Goal: Check status: Check status

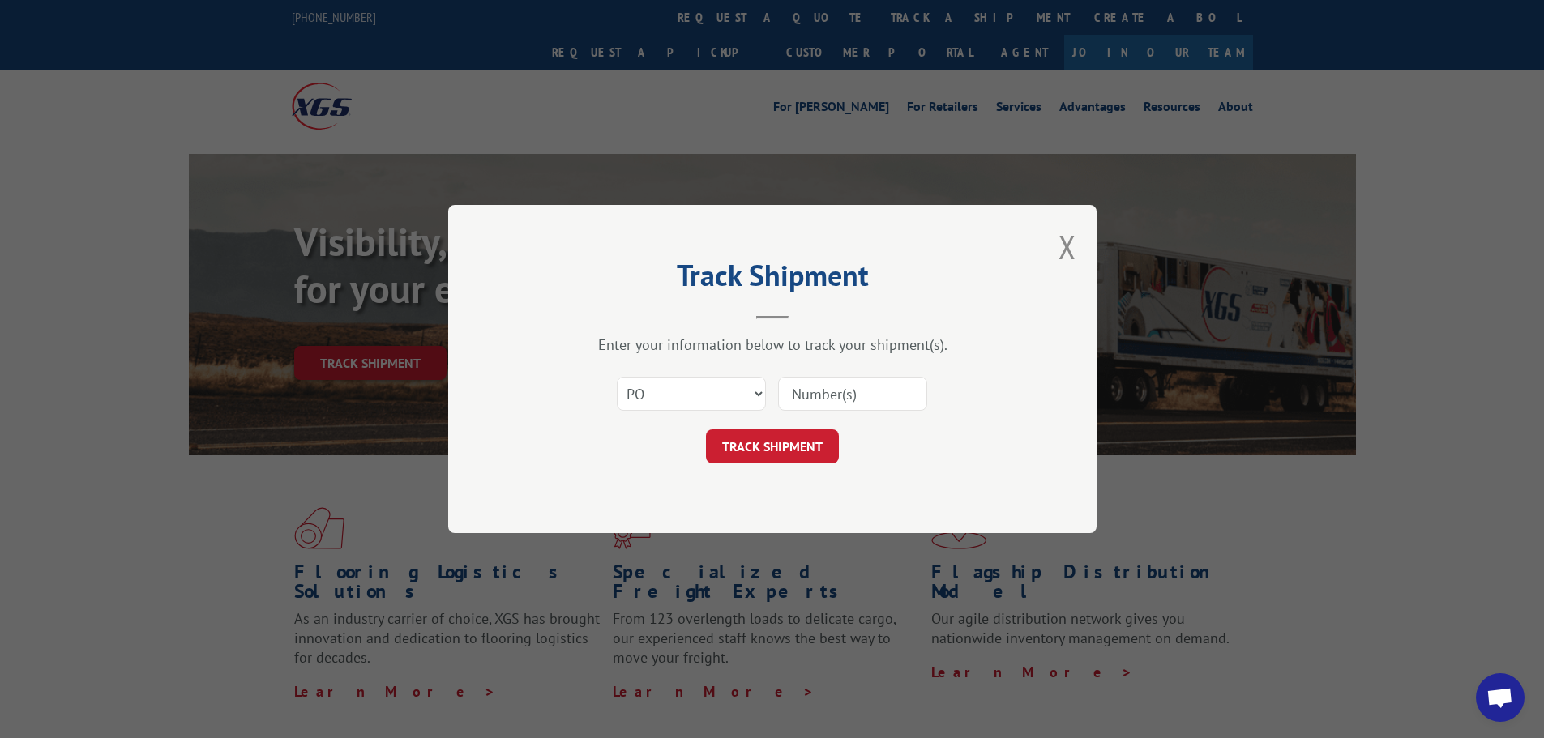
select select "po"
paste input "13537573"
type input "13537573"
click at [784, 442] on button "TRACK SHIPMENT" at bounding box center [772, 447] width 133 height 34
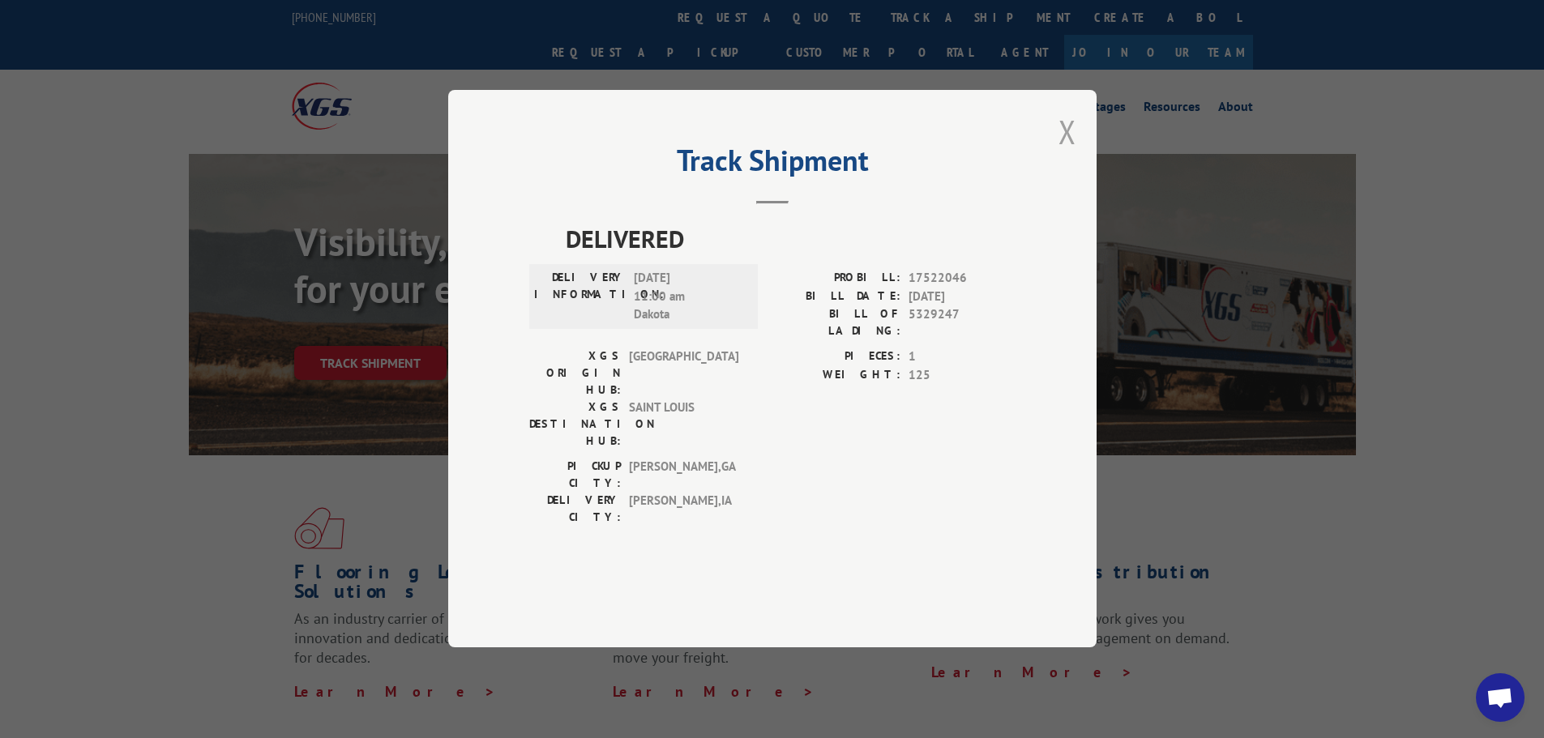
click at [1071, 153] on button "Close modal" at bounding box center [1067, 131] width 18 height 43
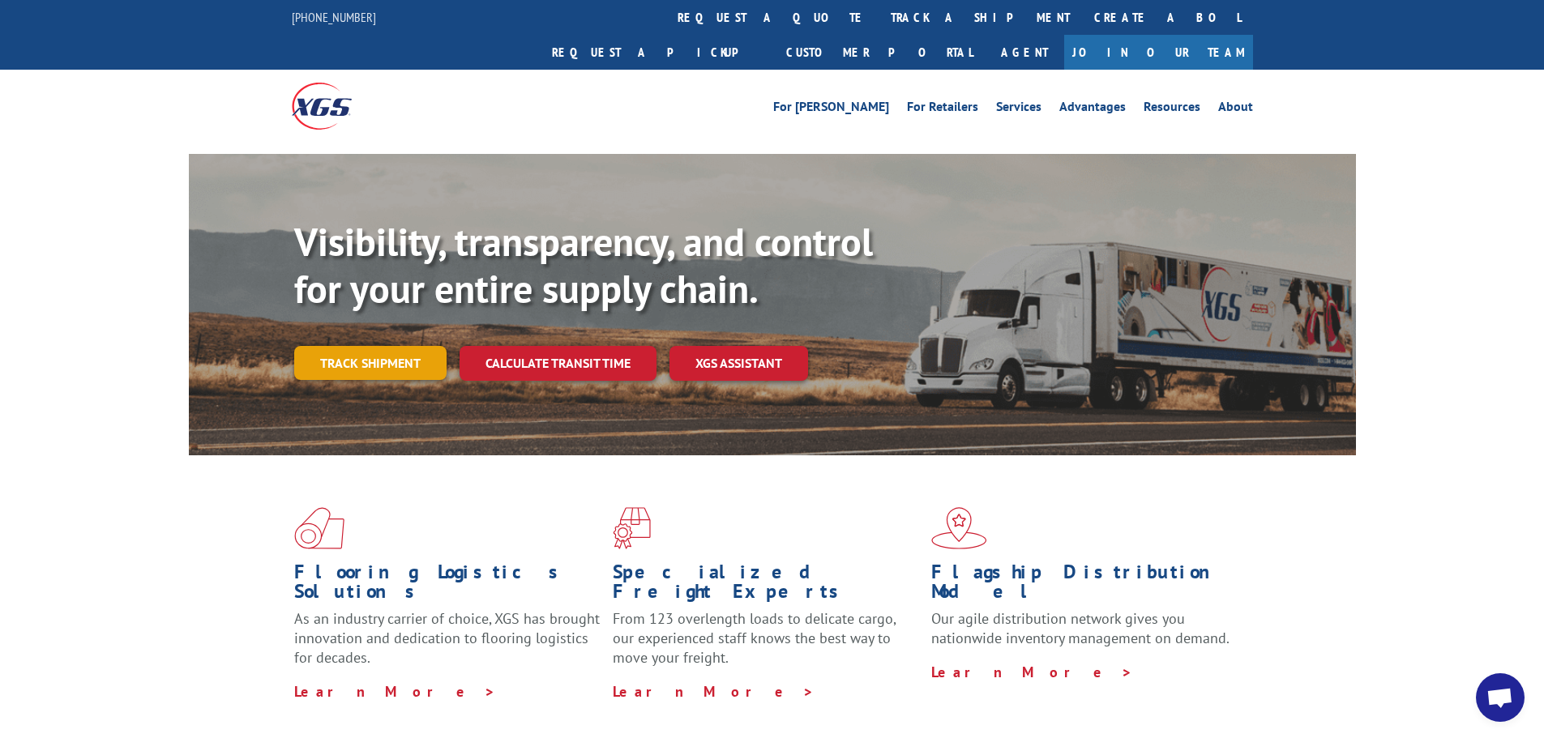
click at [346, 346] on link "Track shipment" at bounding box center [370, 363] width 152 height 34
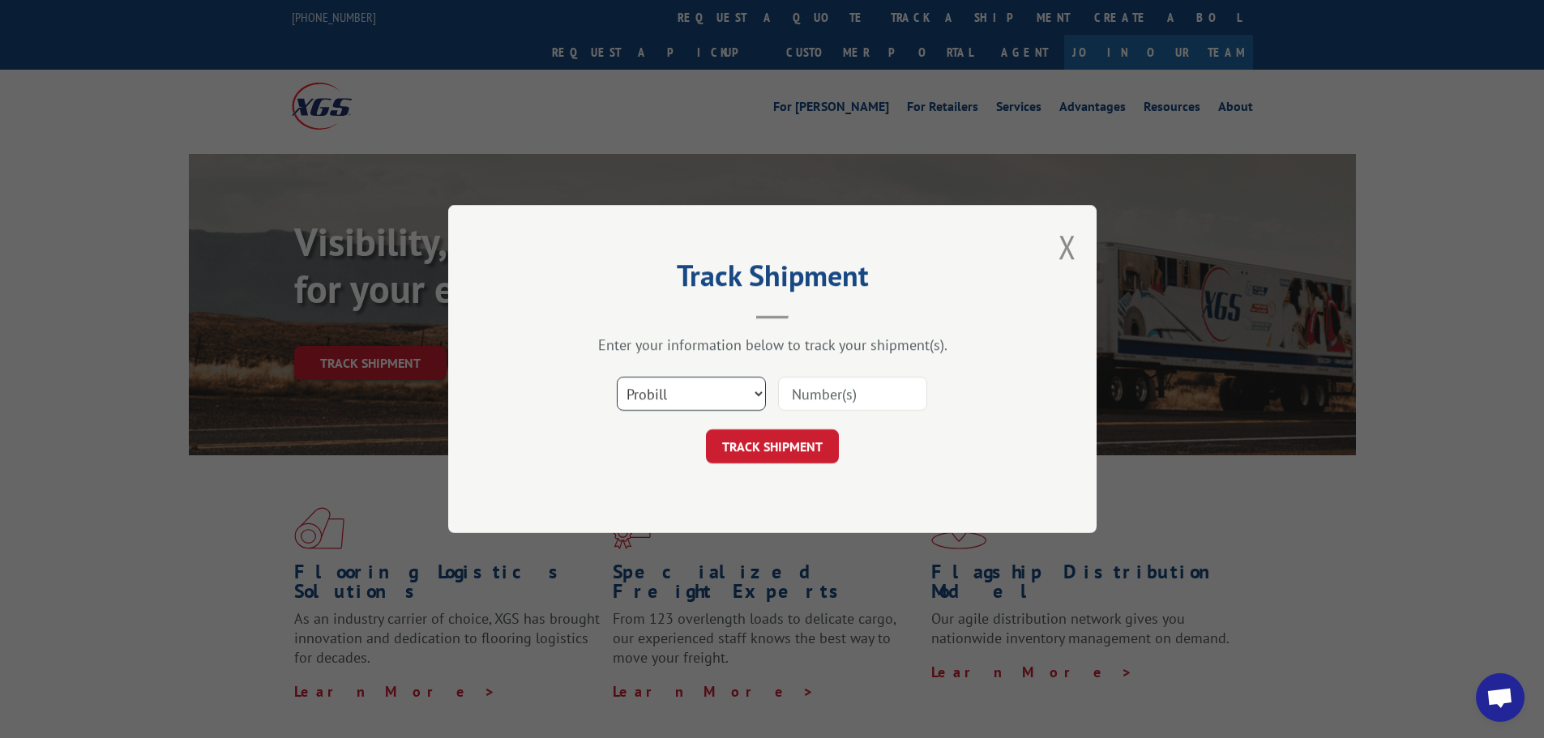
click at [673, 385] on select "Select category... Probill BOL PO" at bounding box center [691, 394] width 149 height 34
select select "po"
click at [617, 377] on select "Select category... Probill BOL PO" at bounding box center [691, 394] width 149 height 34
paste input "13537572"
type input "13537572"
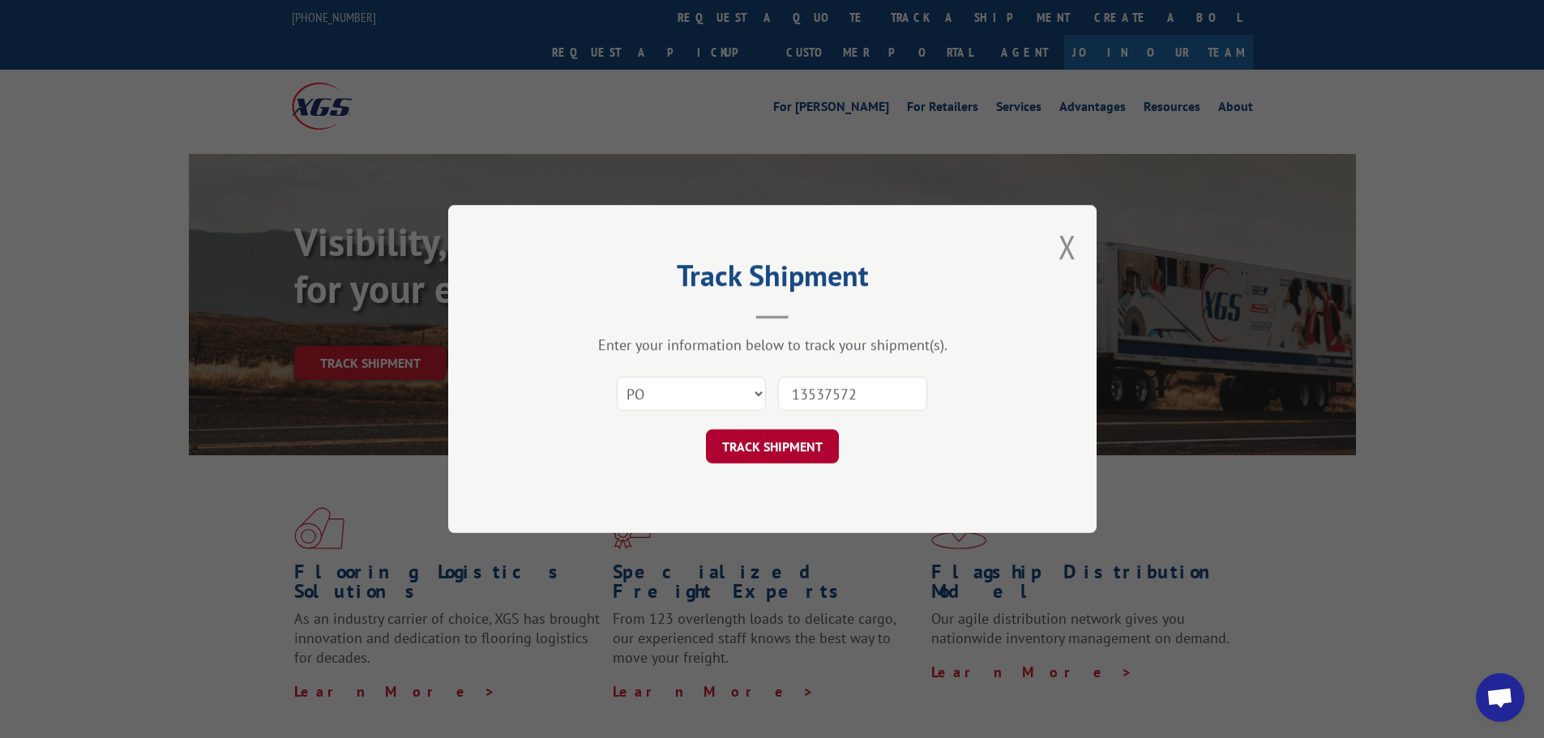
click at [828, 447] on button "TRACK SHIPMENT" at bounding box center [772, 447] width 133 height 34
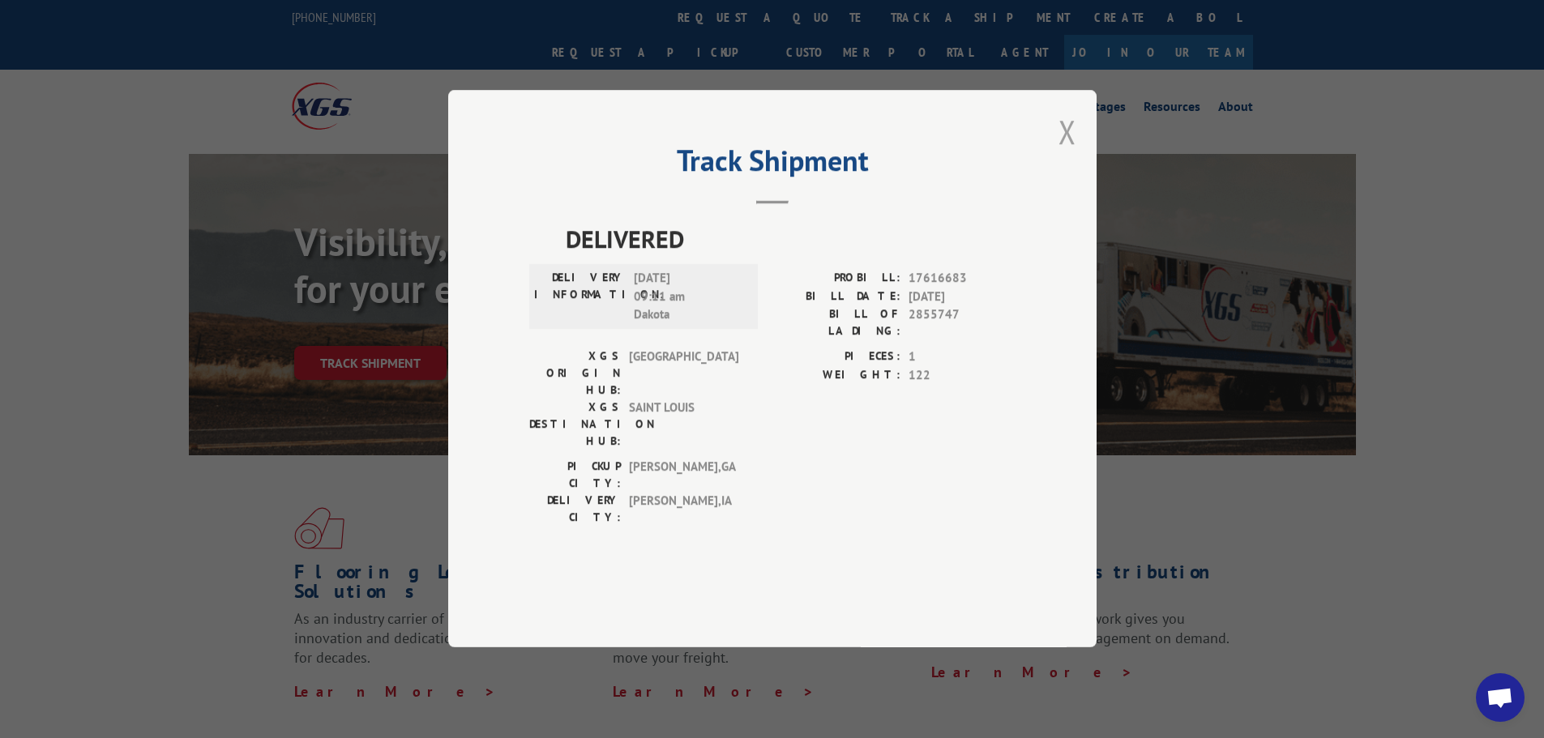
click at [1062, 153] on button "Close modal" at bounding box center [1067, 131] width 18 height 43
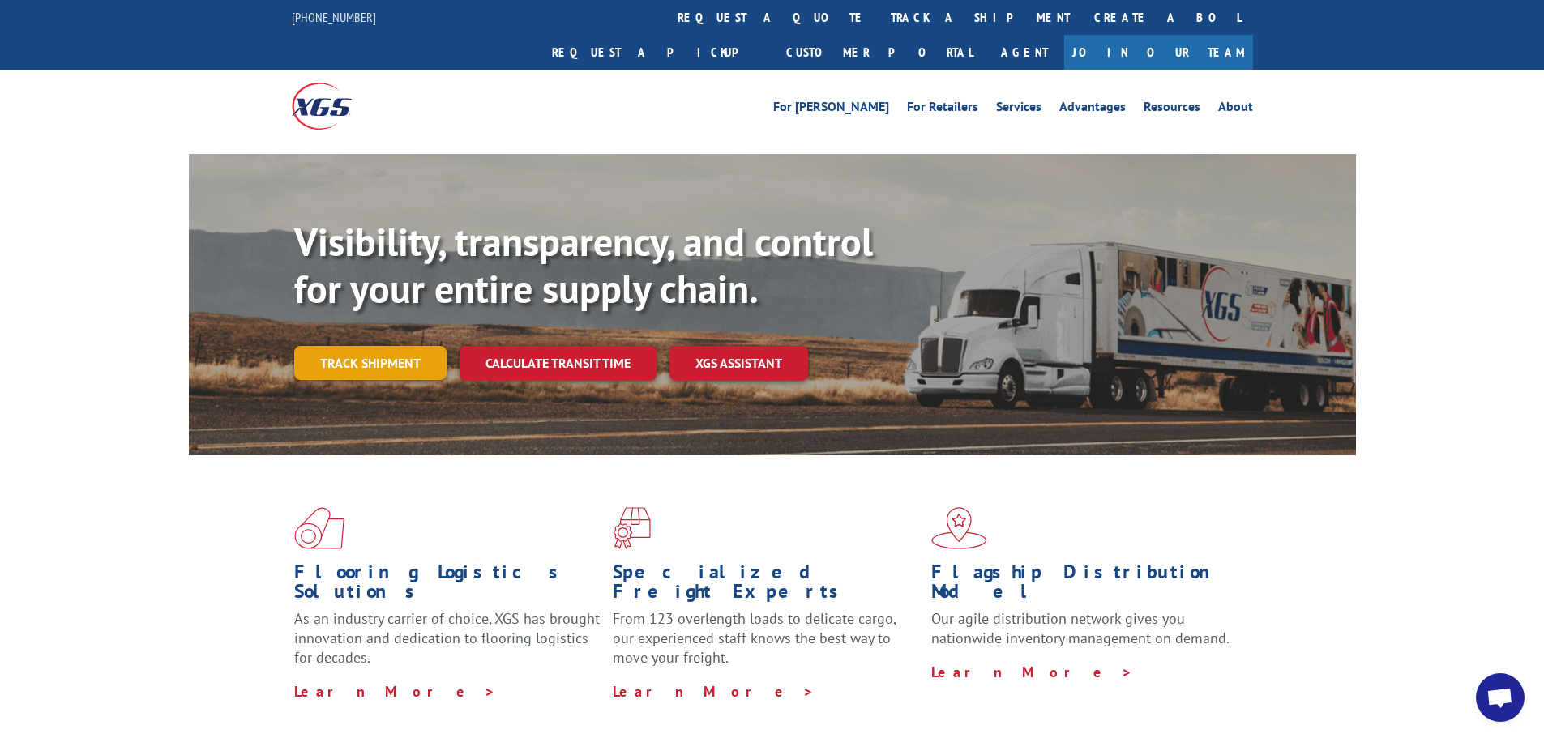
click at [398, 346] on link "Track shipment" at bounding box center [370, 363] width 152 height 34
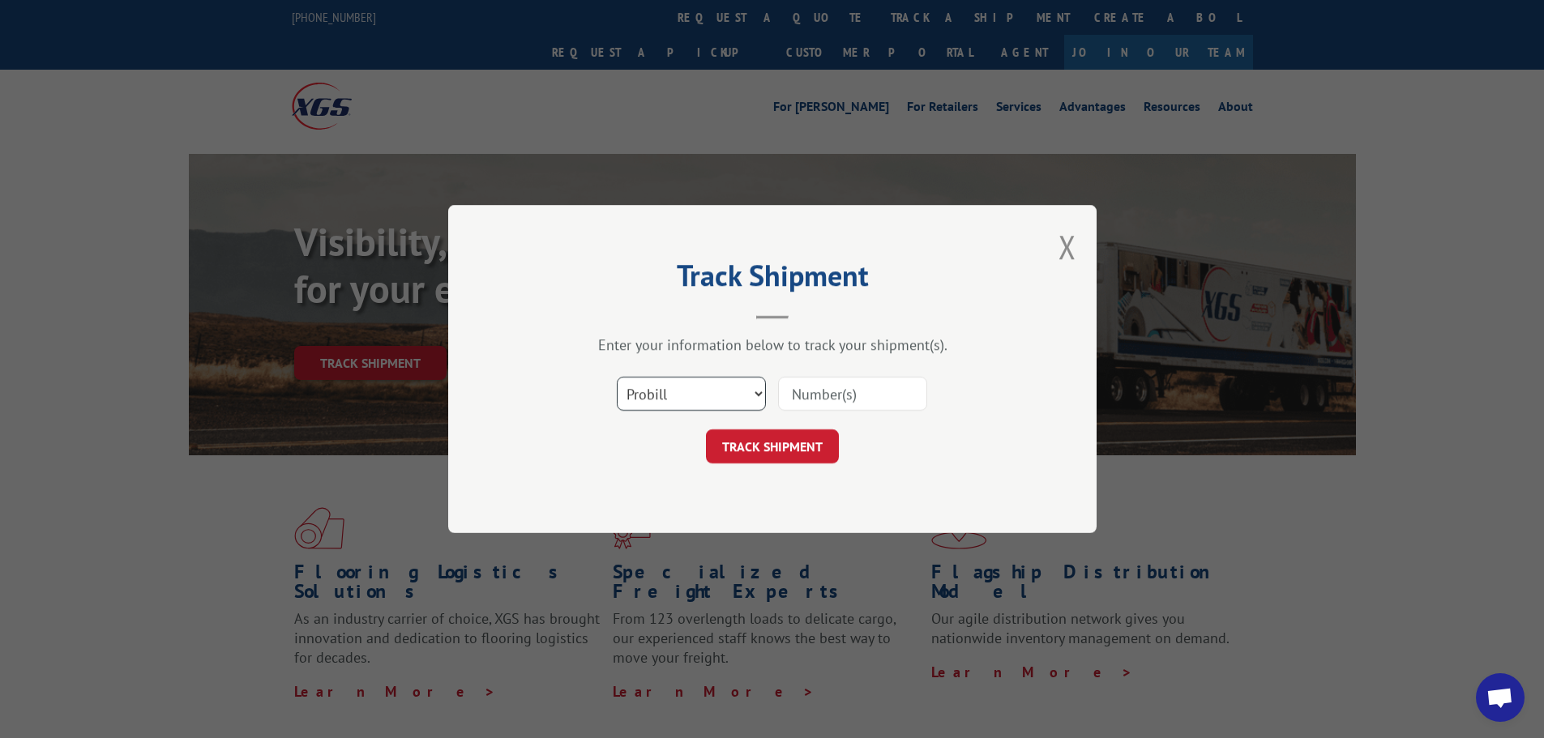
click at [668, 386] on select "Select category... Probill BOL PO" at bounding box center [691, 394] width 149 height 34
select select "po"
click at [617, 377] on select "Select category... Probill BOL PO" at bounding box center [691, 394] width 149 height 34
paste input "13537583"
type input "13537583"
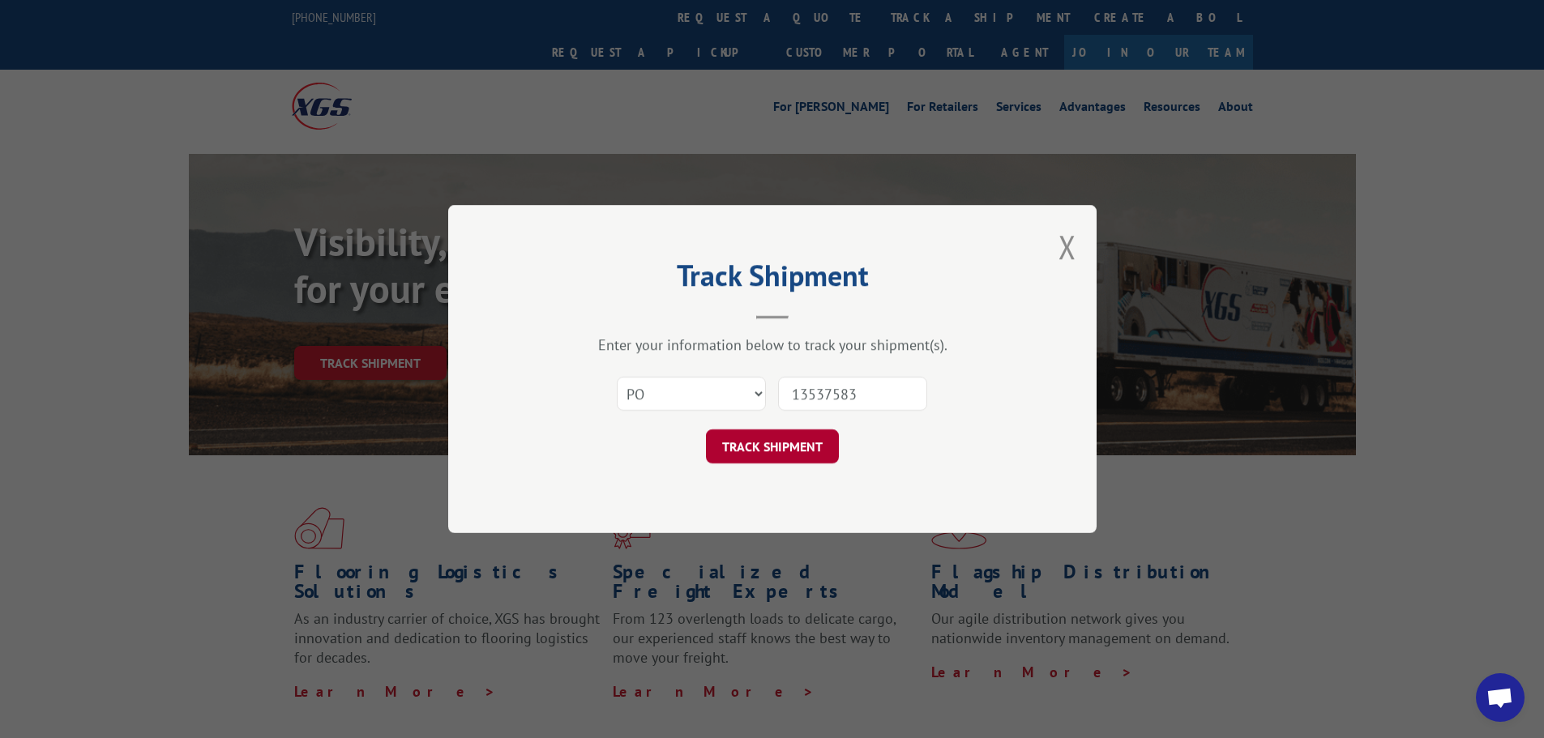
click at [790, 447] on button "TRACK SHIPMENT" at bounding box center [772, 447] width 133 height 34
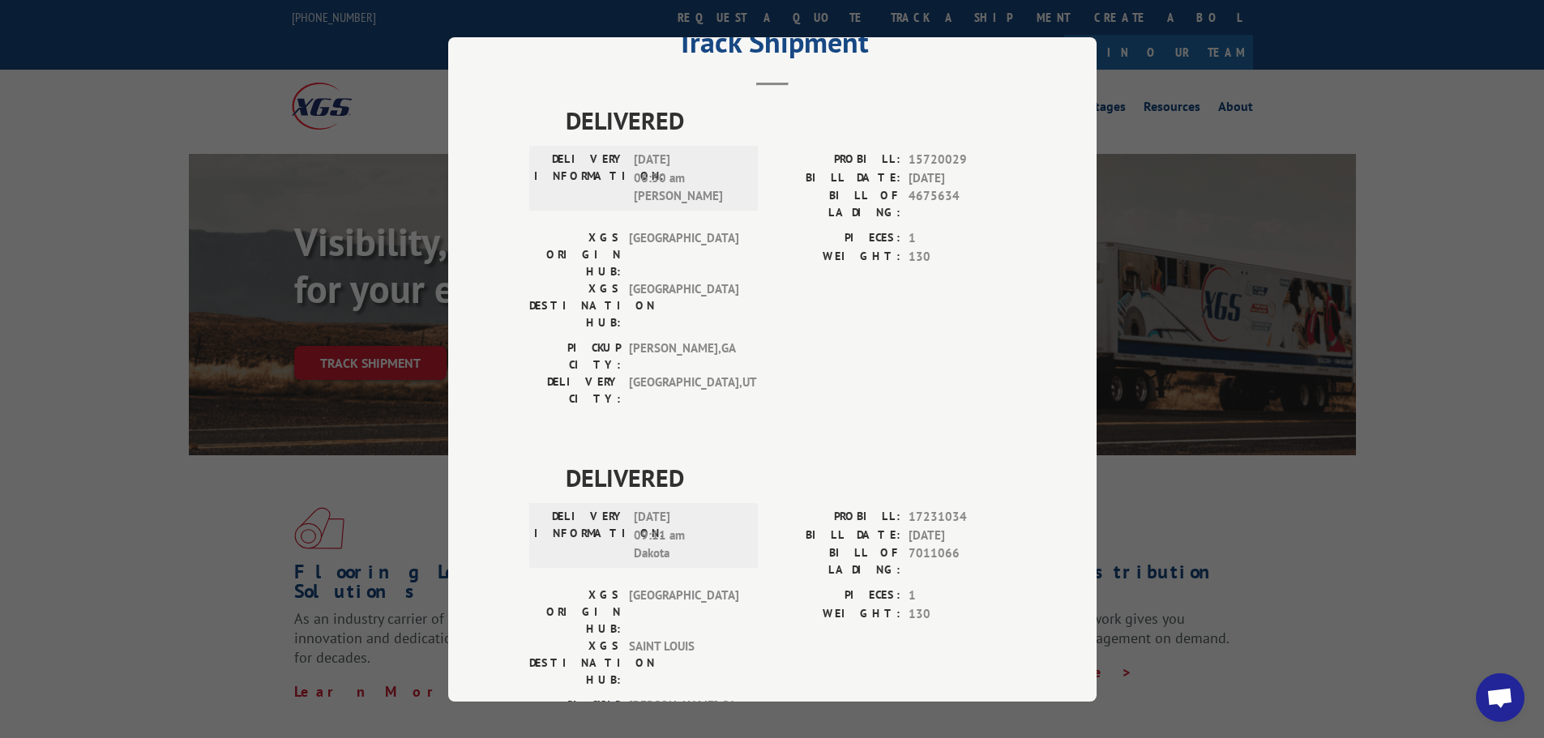
scroll to position [0, 0]
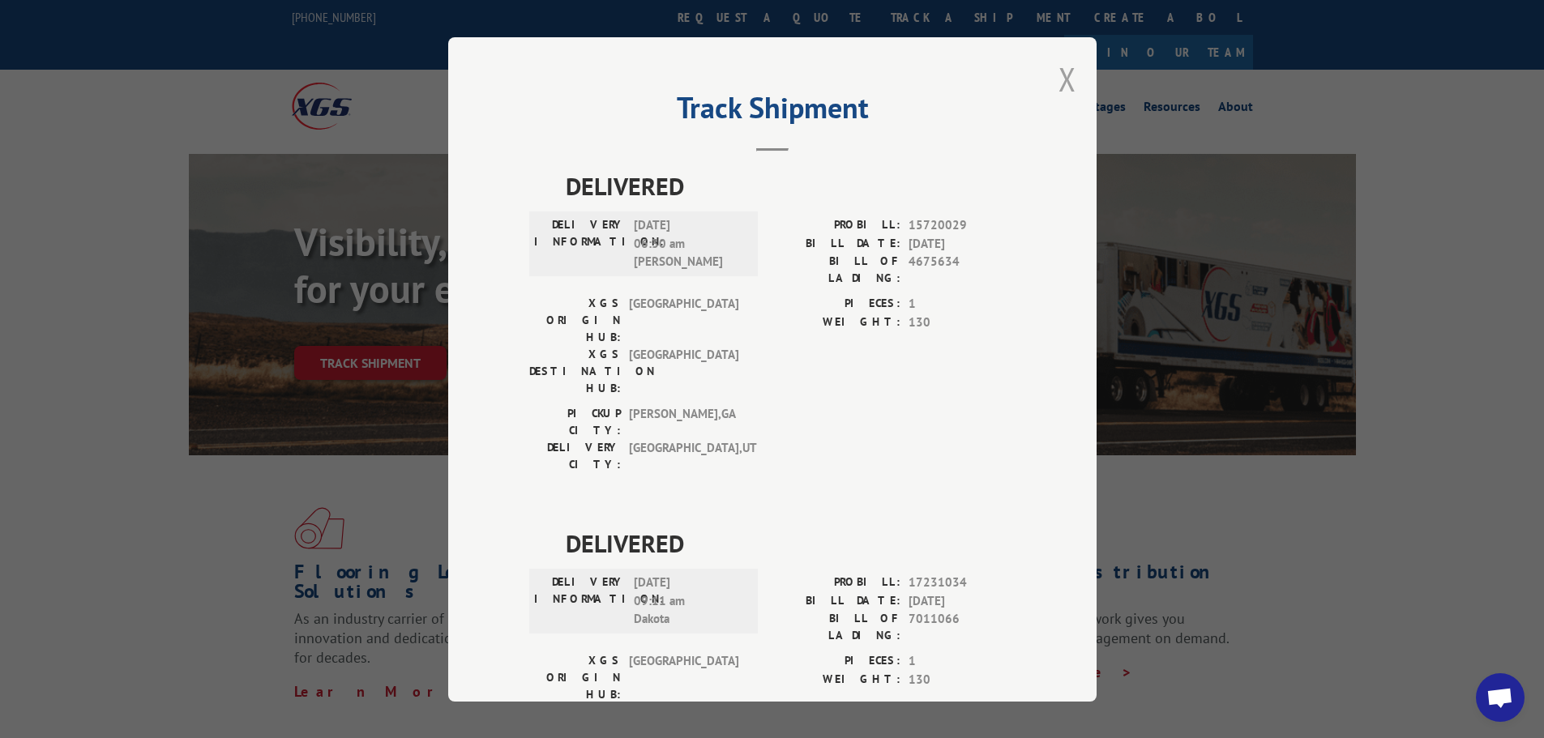
click at [1063, 87] on button "Close modal" at bounding box center [1067, 79] width 18 height 43
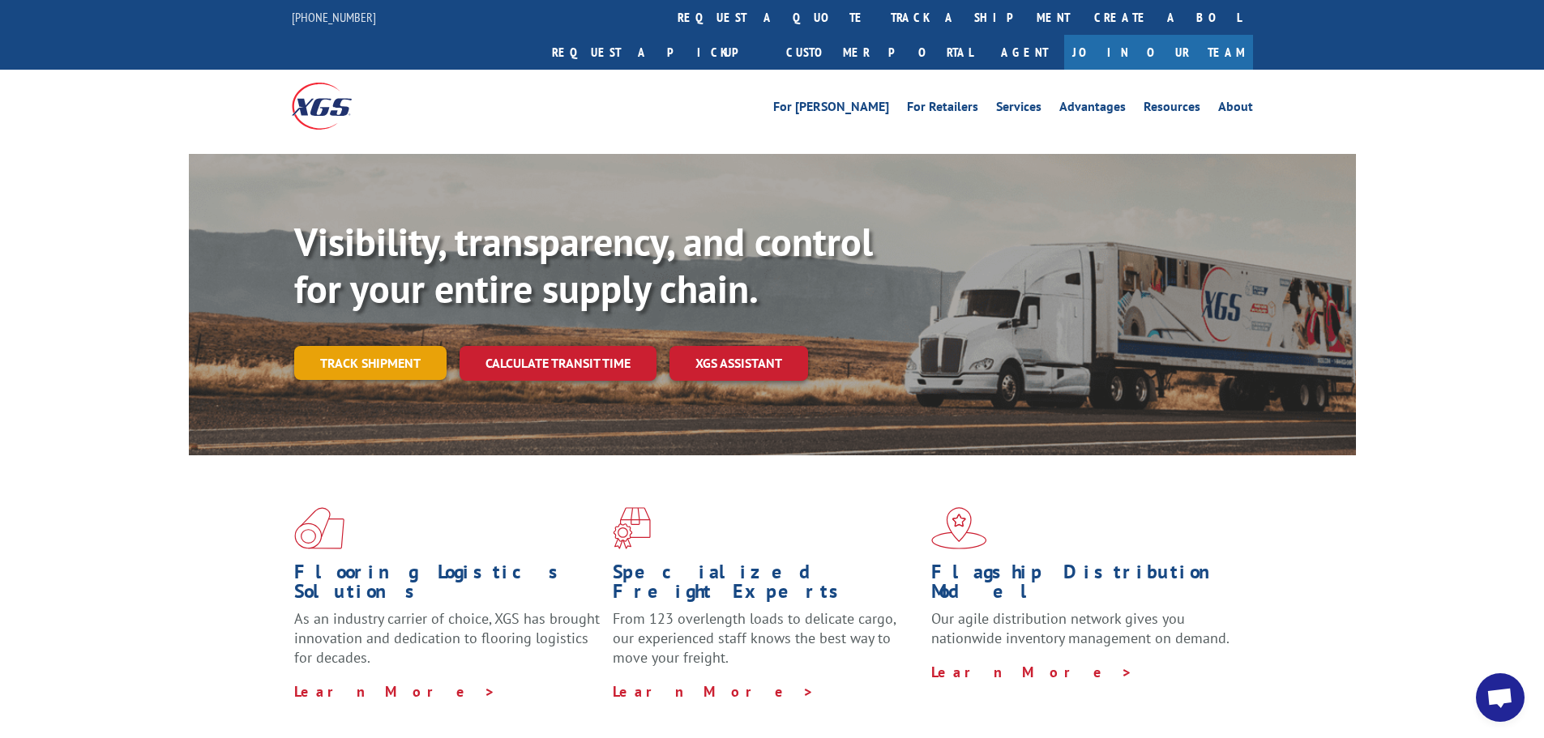
click at [426, 346] on link "Track shipment" at bounding box center [370, 363] width 152 height 34
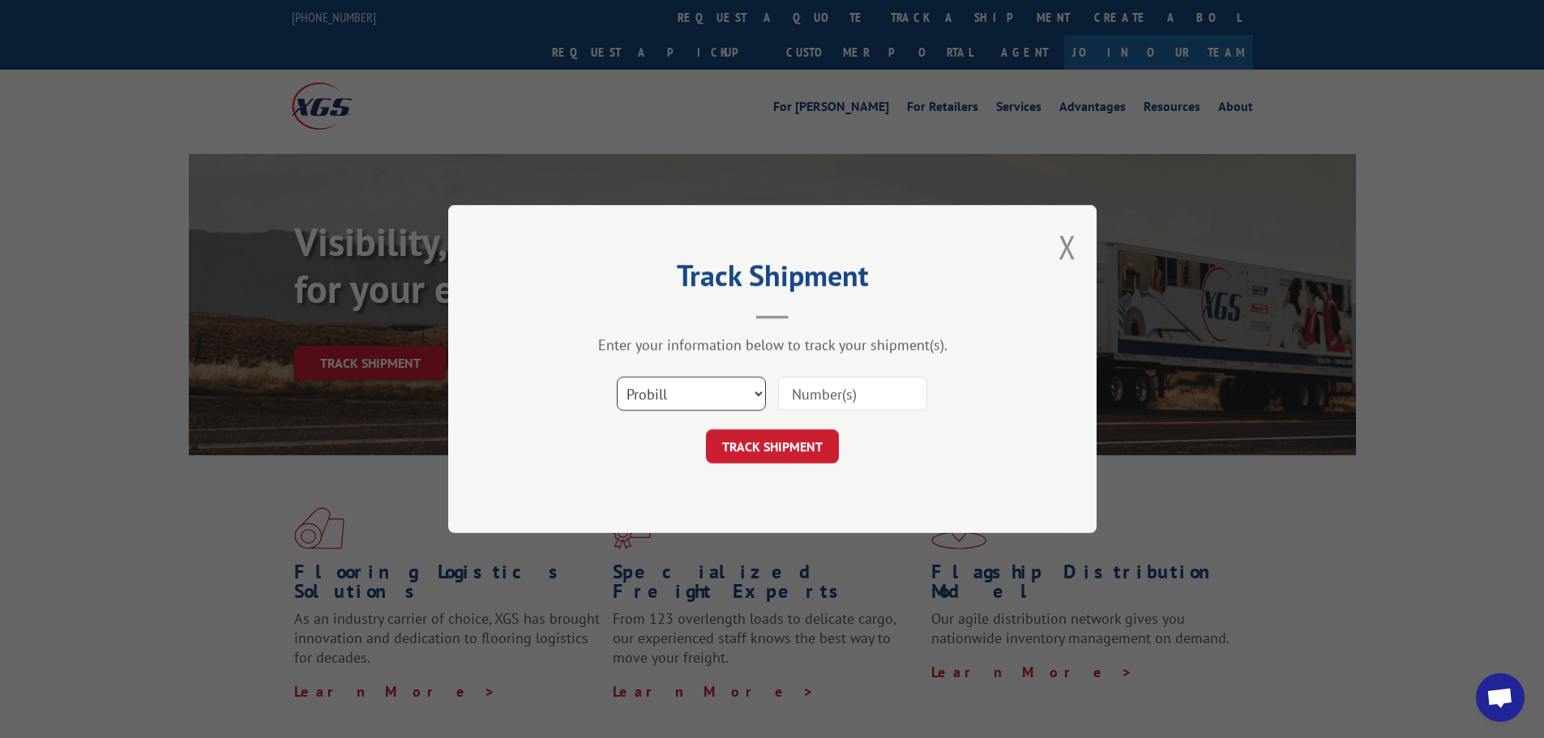
click at [698, 389] on select "Select category... Probill BOL PO" at bounding box center [691, 394] width 149 height 34
select select "po"
click at [617, 377] on select "Select category... Probill BOL PO" at bounding box center [691, 394] width 149 height 34
paste input "13537587"
type input "13537587"
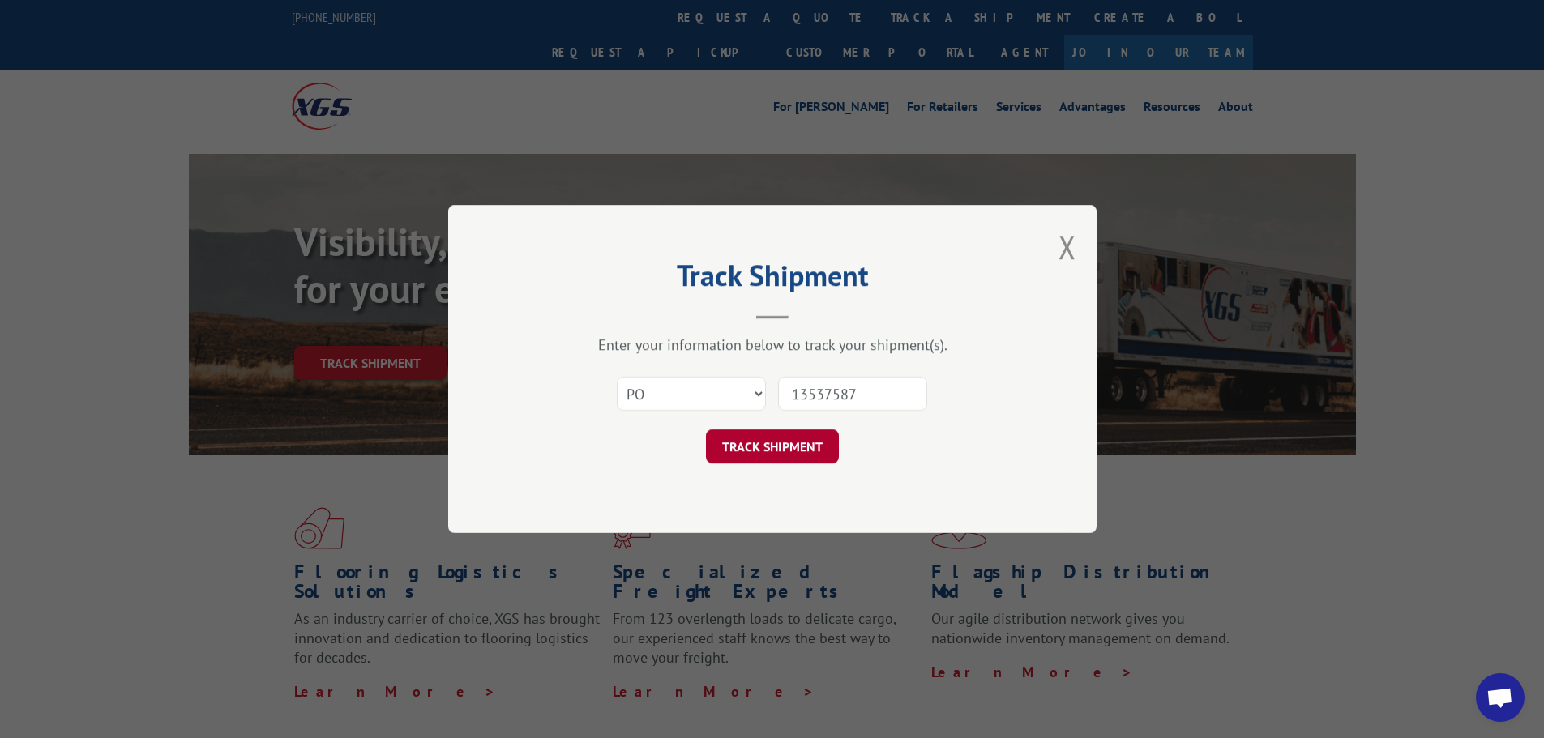
click at [802, 444] on button "TRACK SHIPMENT" at bounding box center [772, 447] width 133 height 34
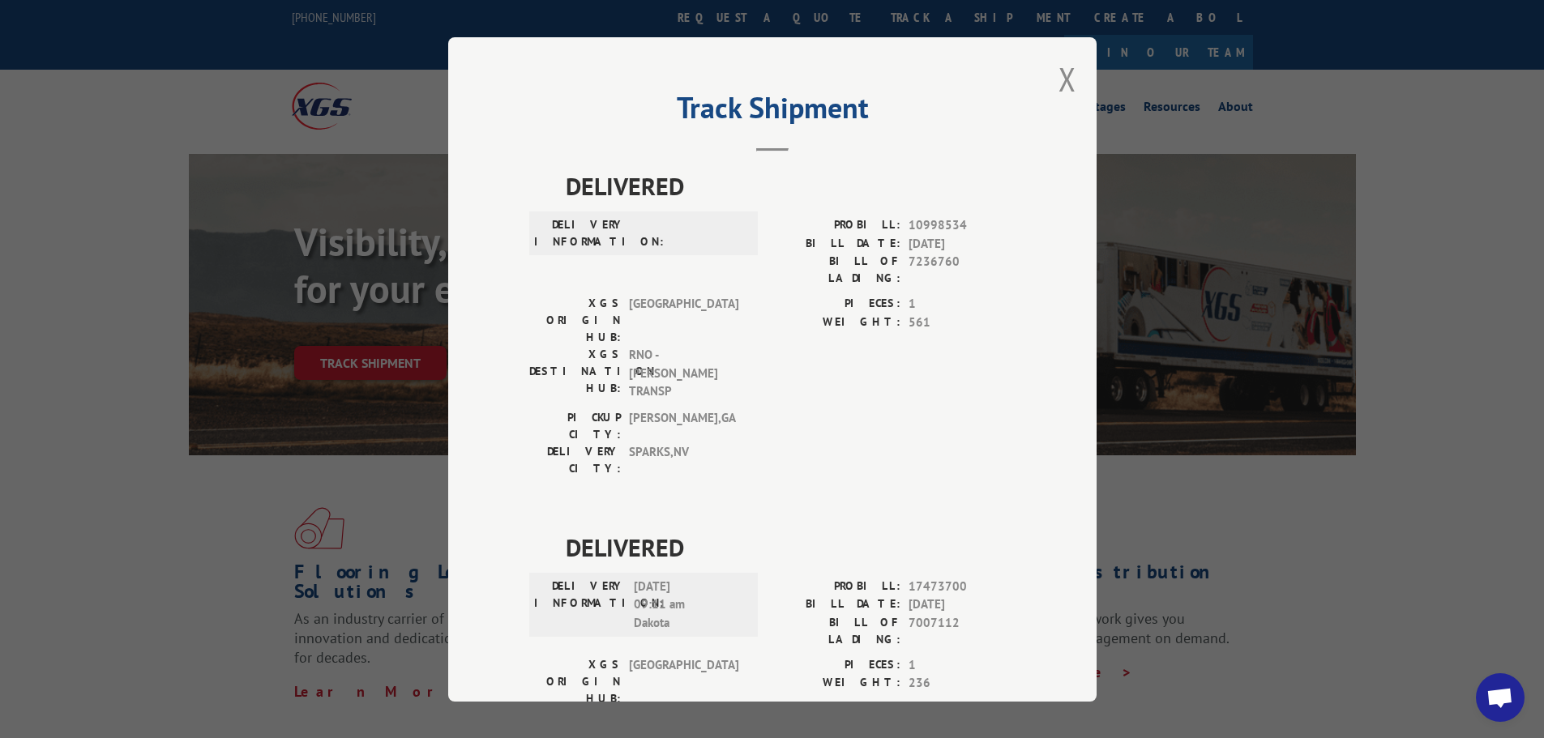
click at [1050, 78] on div "Track Shipment DELIVERED DELIVERY INFORMATION: PROBILL: 10998534 BILL DATE: [DA…" at bounding box center [772, 369] width 648 height 665
click at [1070, 72] on div "Track Shipment DELIVERED DELIVERY INFORMATION: PROBILL: 10998534 BILL DATE: [DA…" at bounding box center [772, 369] width 648 height 665
click at [1060, 75] on button "Close modal" at bounding box center [1067, 79] width 18 height 43
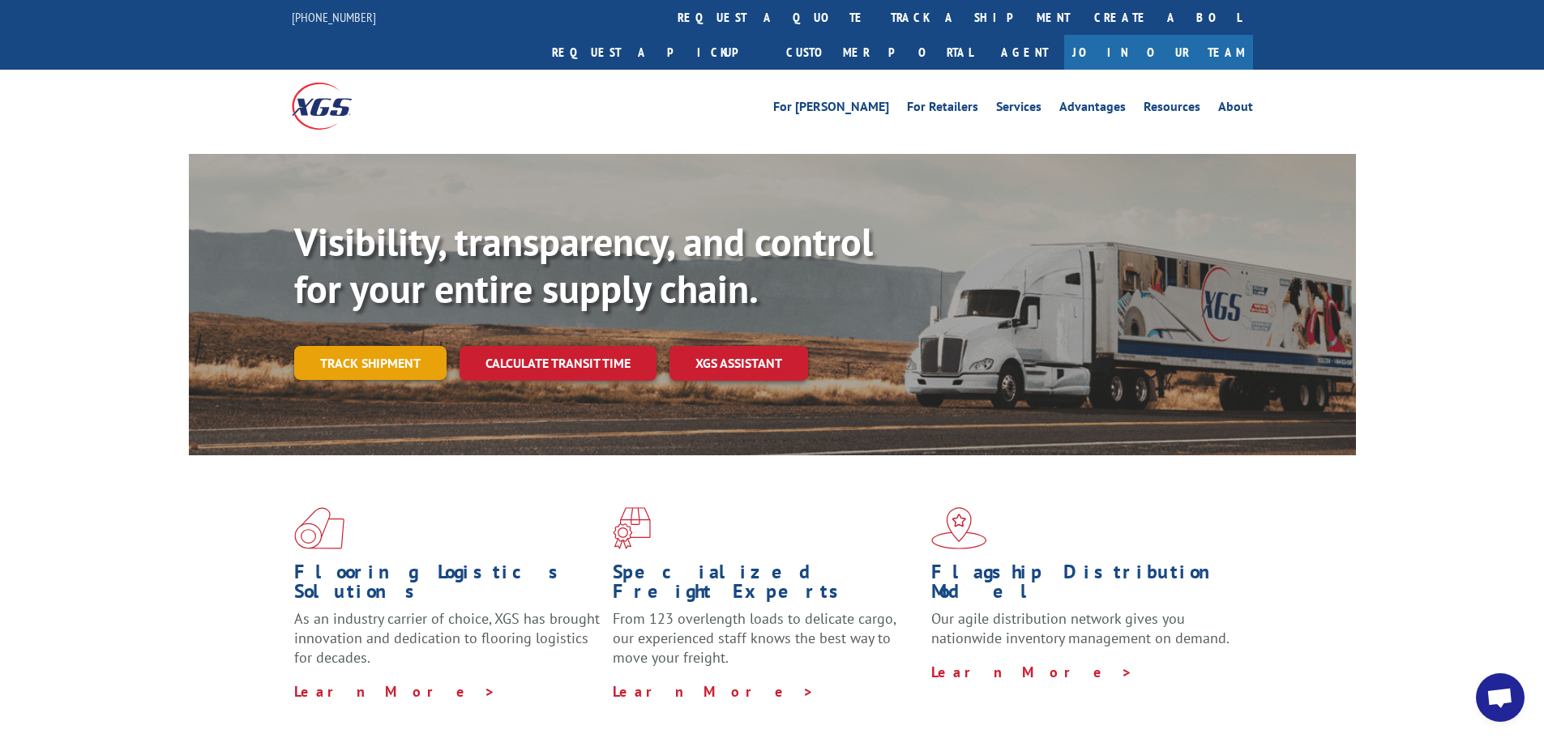
click at [391, 346] on link "Track shipment" at bounding box center [370, 363] width 152 height 34
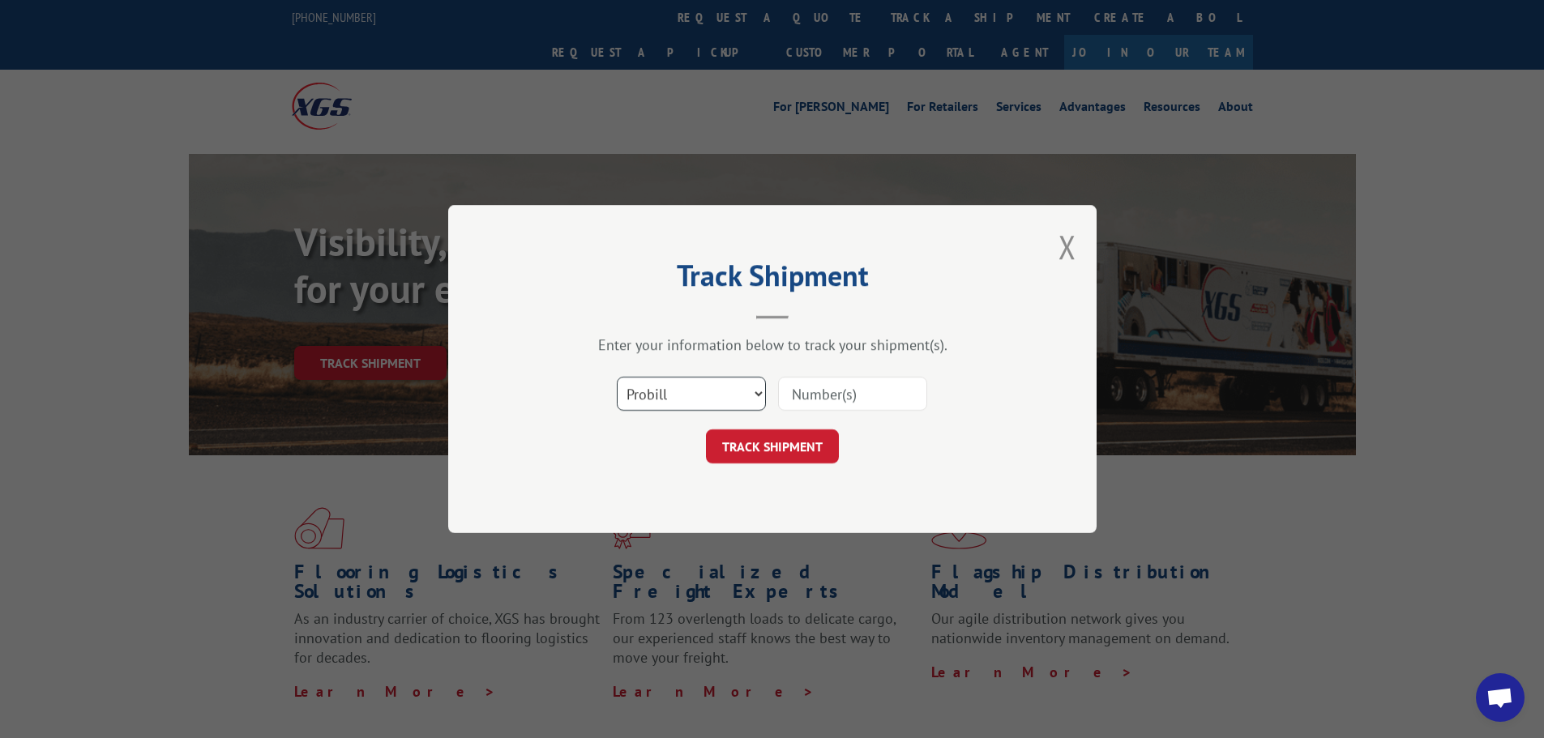
click at [688, 382] on select "Select category... Probill BOL PO" at bounding box center [691, 394] width 149 height 34
select select "po"
click at [617, 377] on select "Select category... Probill BOL PO" at bounding box center [691, 394] width 149 height 34
paste input "13537619"
type input "13537619"
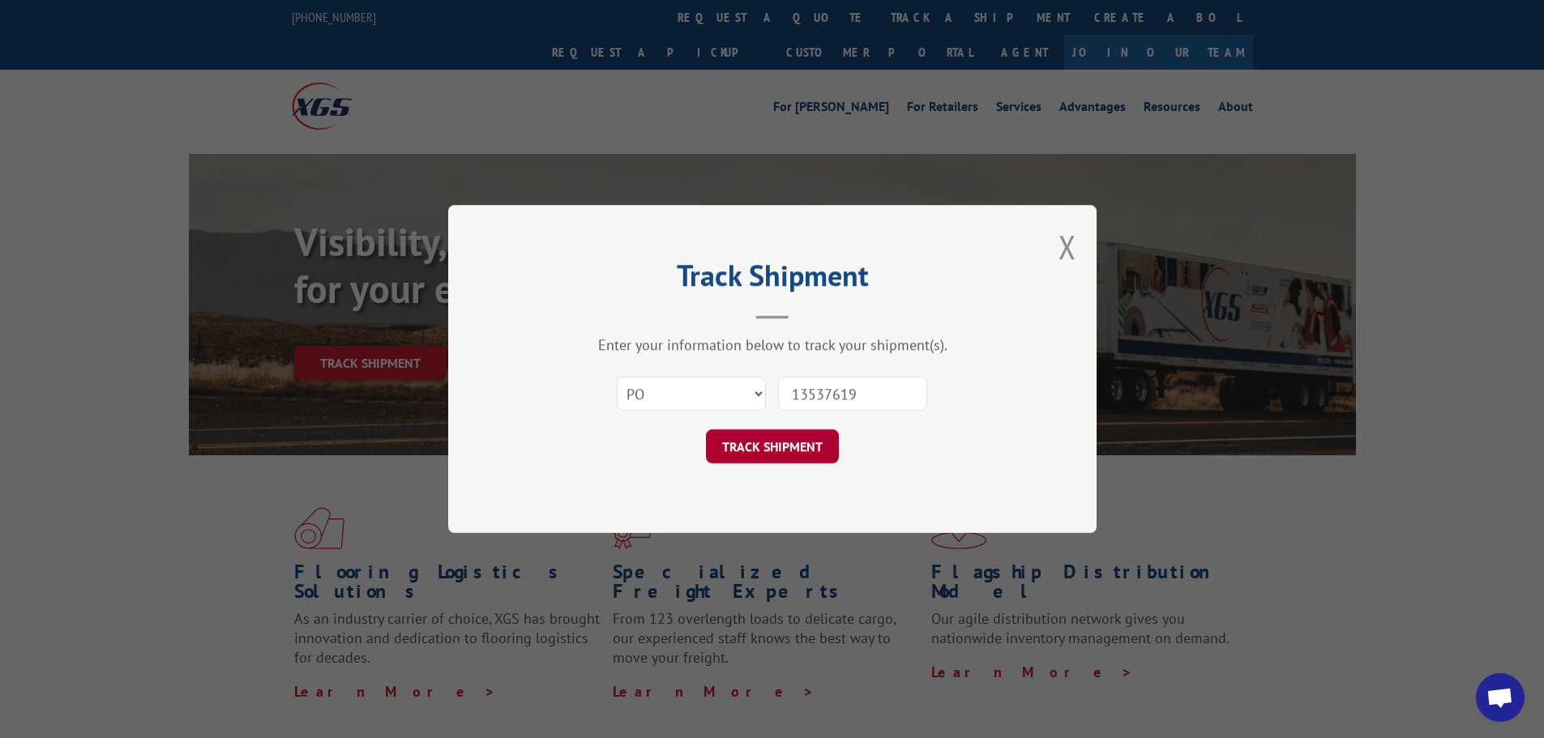
click at [759, 442] on button "TRACK SHIPMENT" at bounding box center [772, 447] width 133 height 34
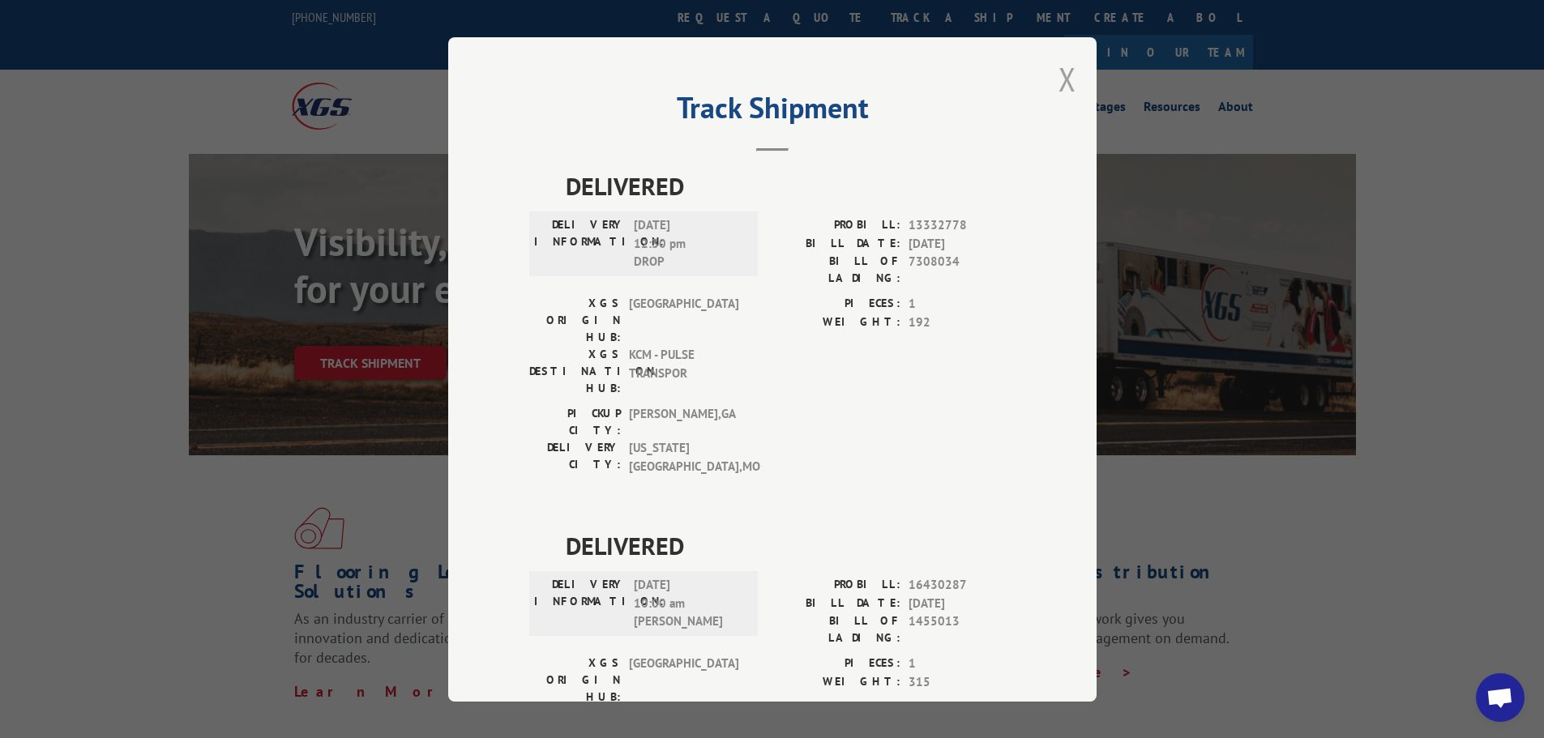
click at [1069, 82] on button "Close modal" at bounding box center [1067, 79] width 18 height 43
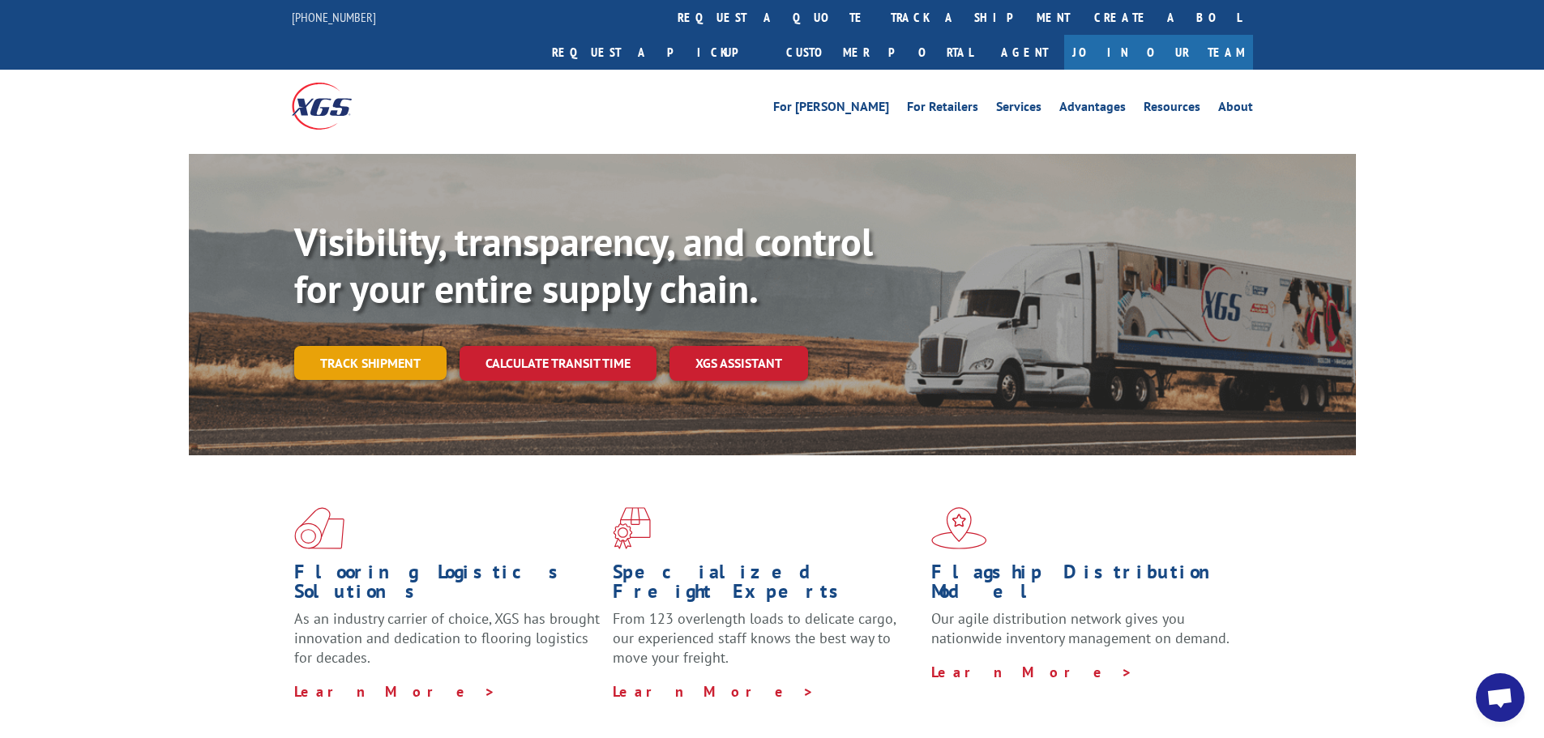
click at [395, 346] on link "Track shipment" at bounding box center [370, 363] width 152 height 34
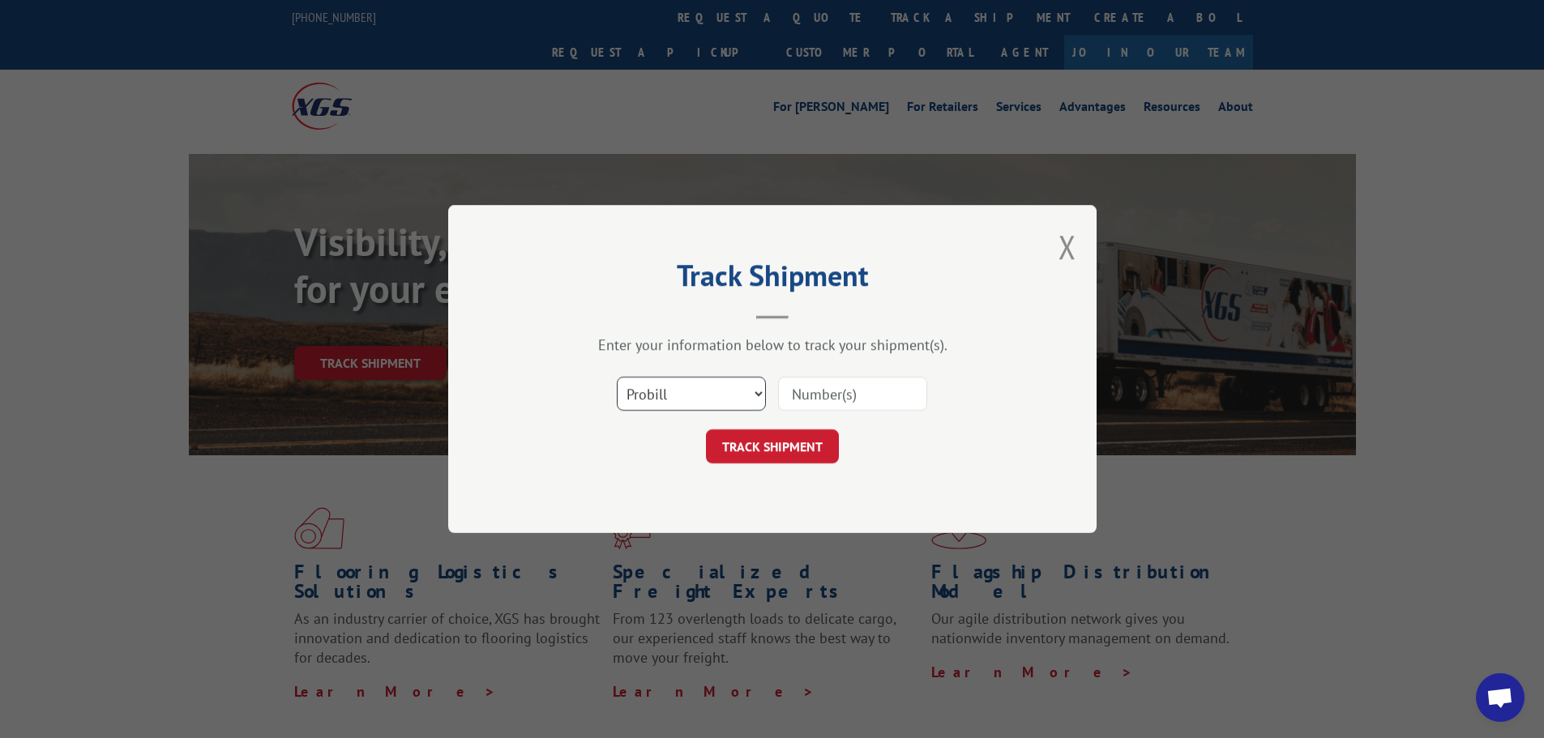
click at [656, 401] on select "Select category... Probill BOL PO" at bounding box center [691, 394] width 149 height 34
select select "po"
click at [617, 377] on select "Select category... Probill BOL PO" at bounding box center [691, 394] width 149 height 34
paste input "13537651"
type input "13537651"
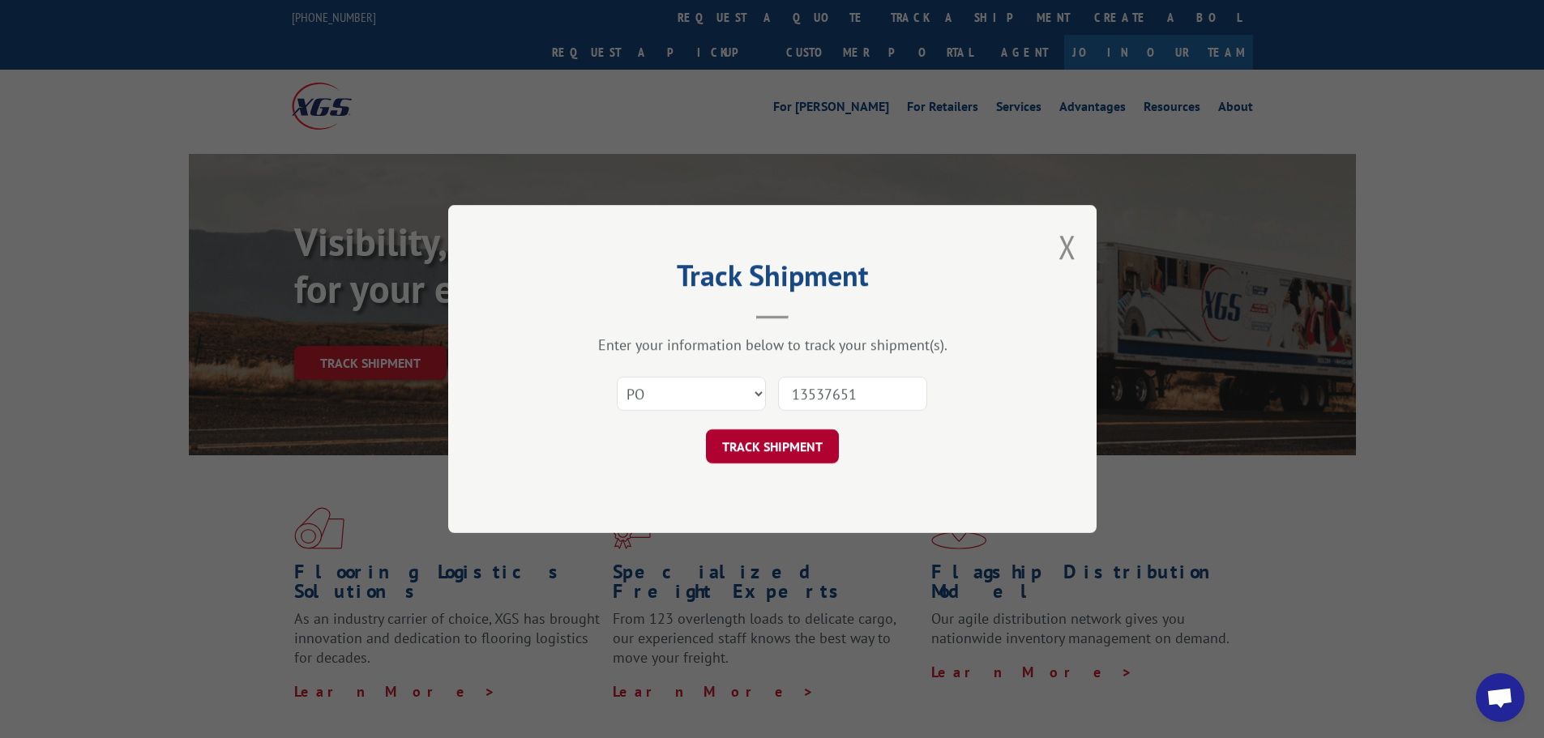
click at [812, 455] on button "TRACK SHIPMENT" at bounding box center [772, 447] width 133 height 34
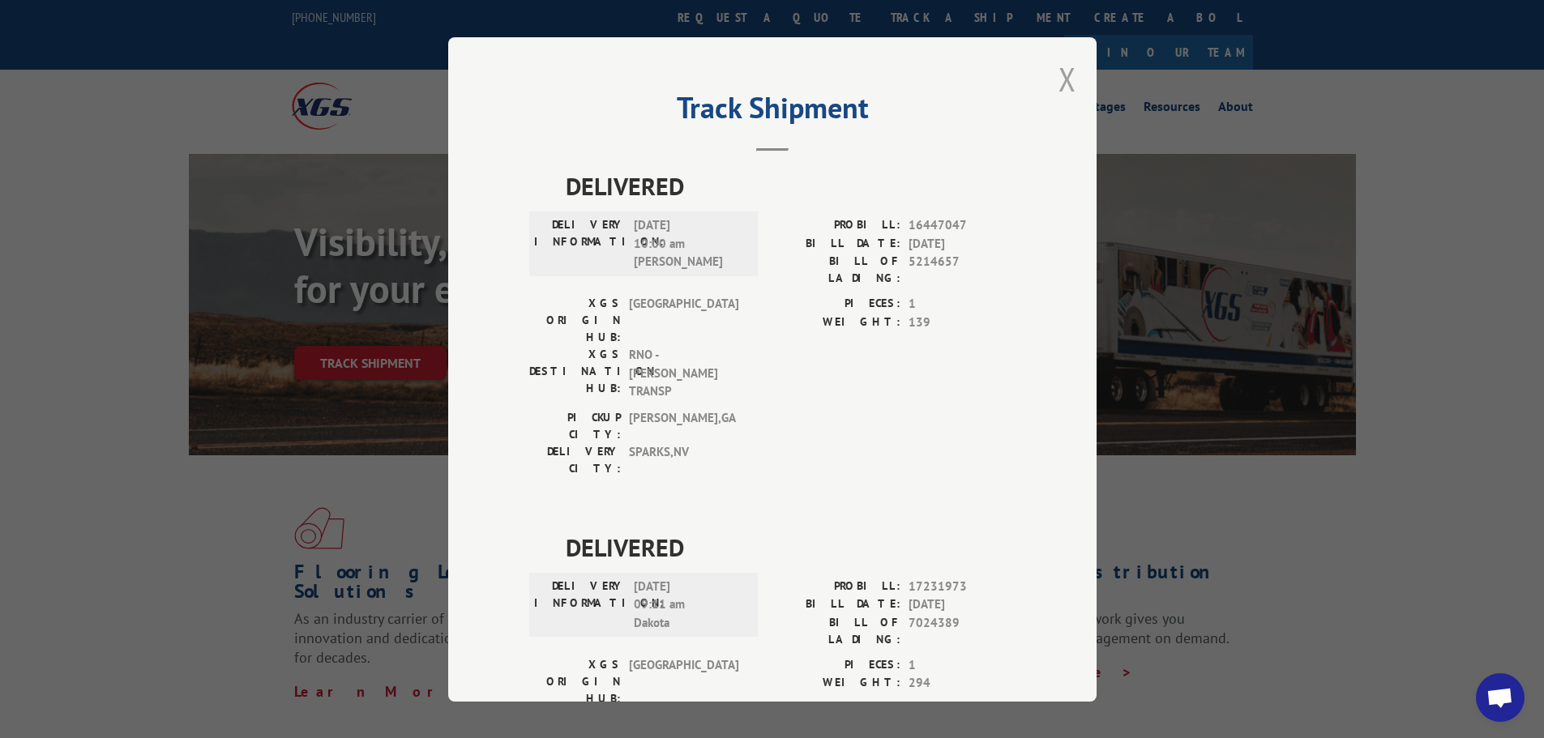
click at [1062, 73] on button "Close modal" at bounding box center [1067, 79] width 18 height 43
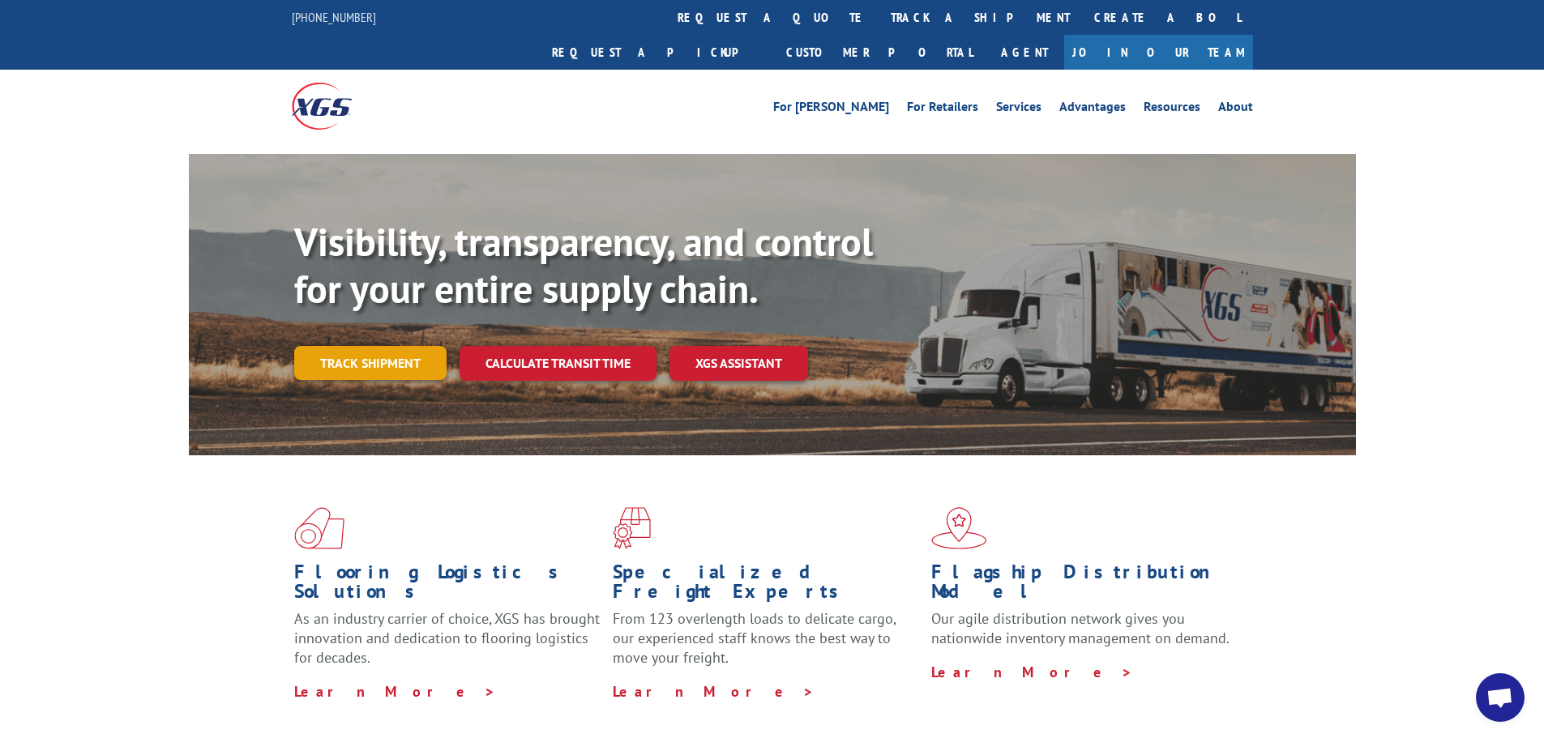
click at [430, 346] on link "Track shipment" at bounding box center [370, 363] width 152 height 34
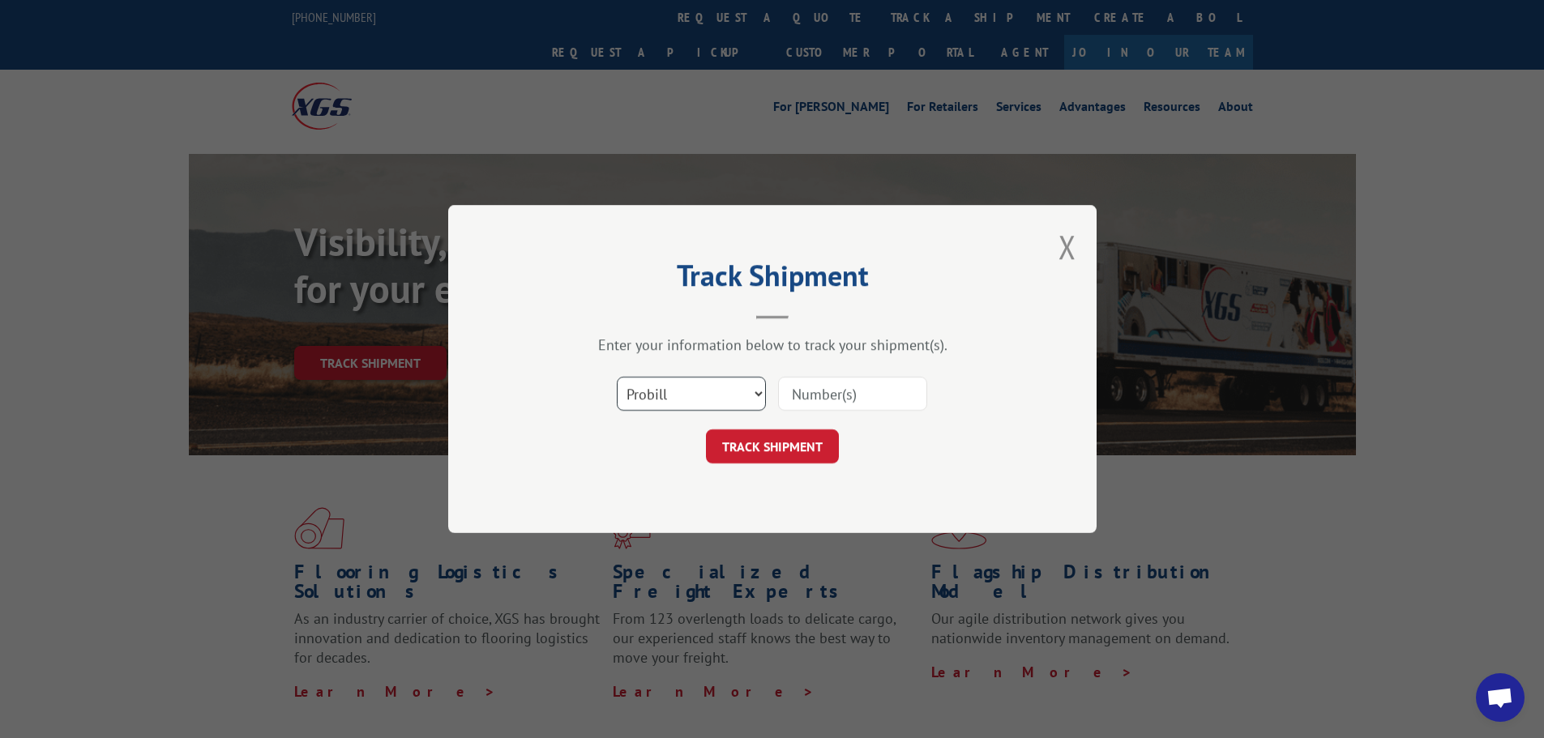
click at [692, 382] on select "Select category... Probill BOL PO" at bounding box center [691, 394] width 149 height 34
select select "po"
click at [617, 377] on select "Select category... Probill BOL PO" at bounding box center [691, 394] width 149 height 34
paste input "13537639"
type input "13537639"
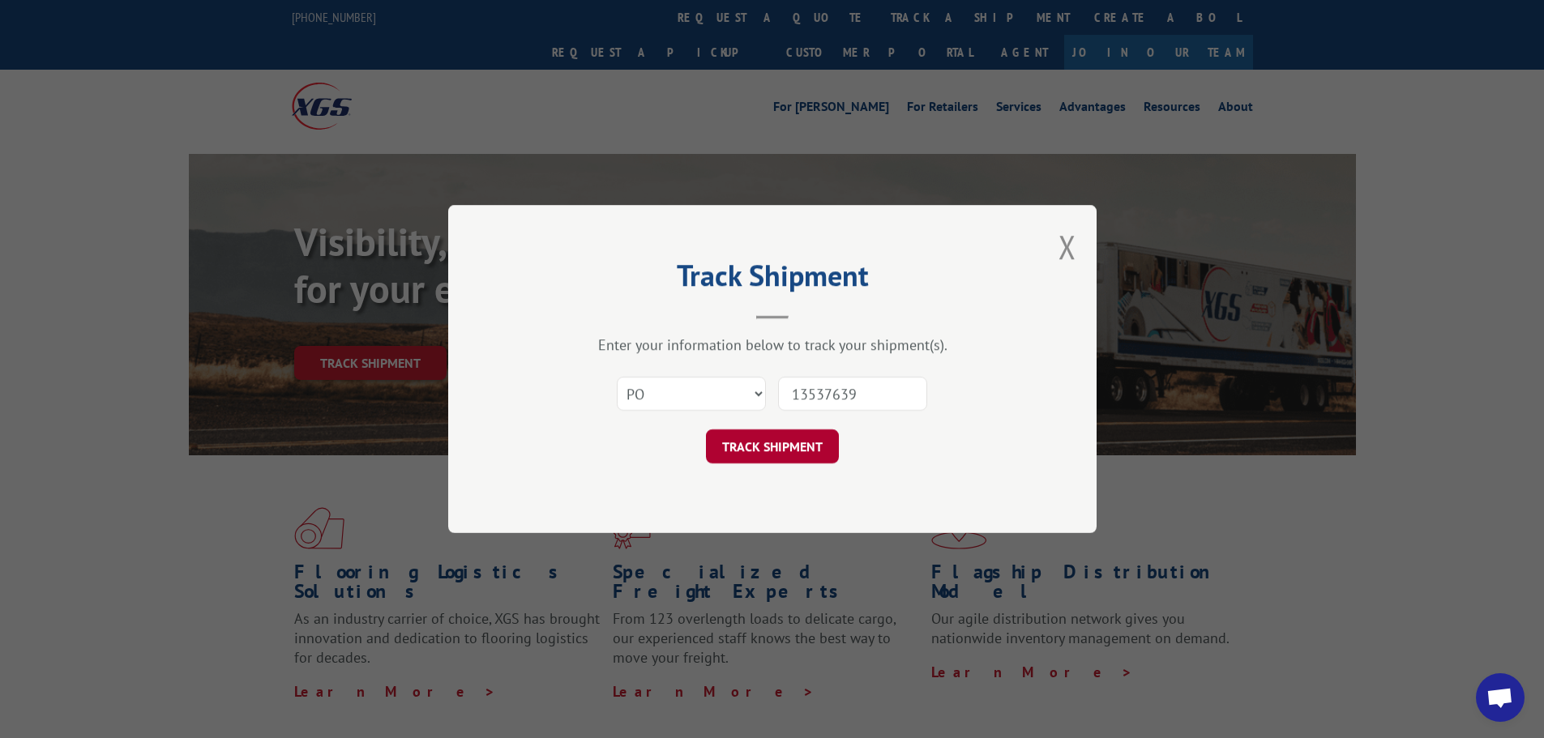
click at [806, 441] on button "TRACK SHIPMENT" at bounding box center [772, 447] width 133 height 34
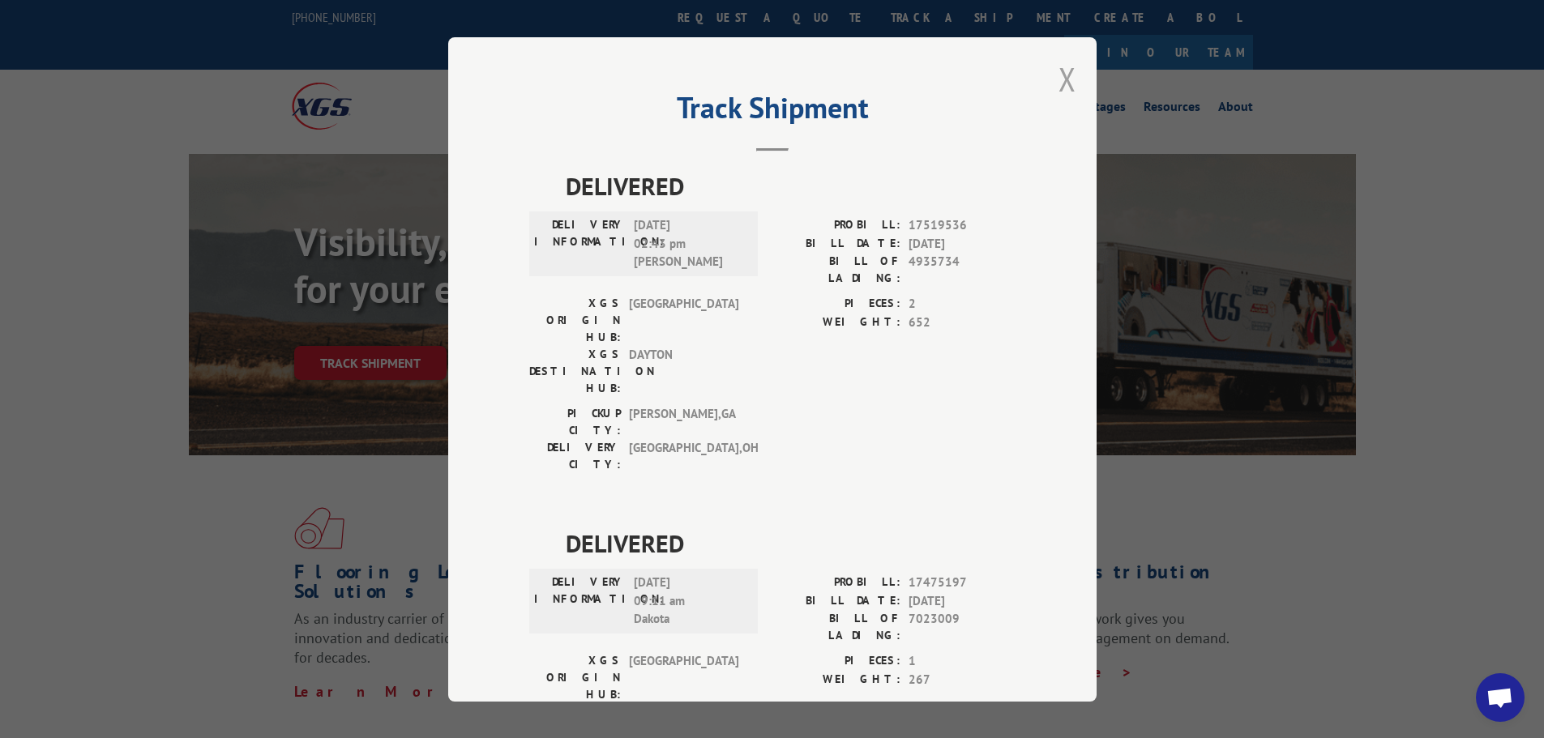
click at [1058, 83] on button "Close modal" at bounding box center [1067, 79] width 18 height 43
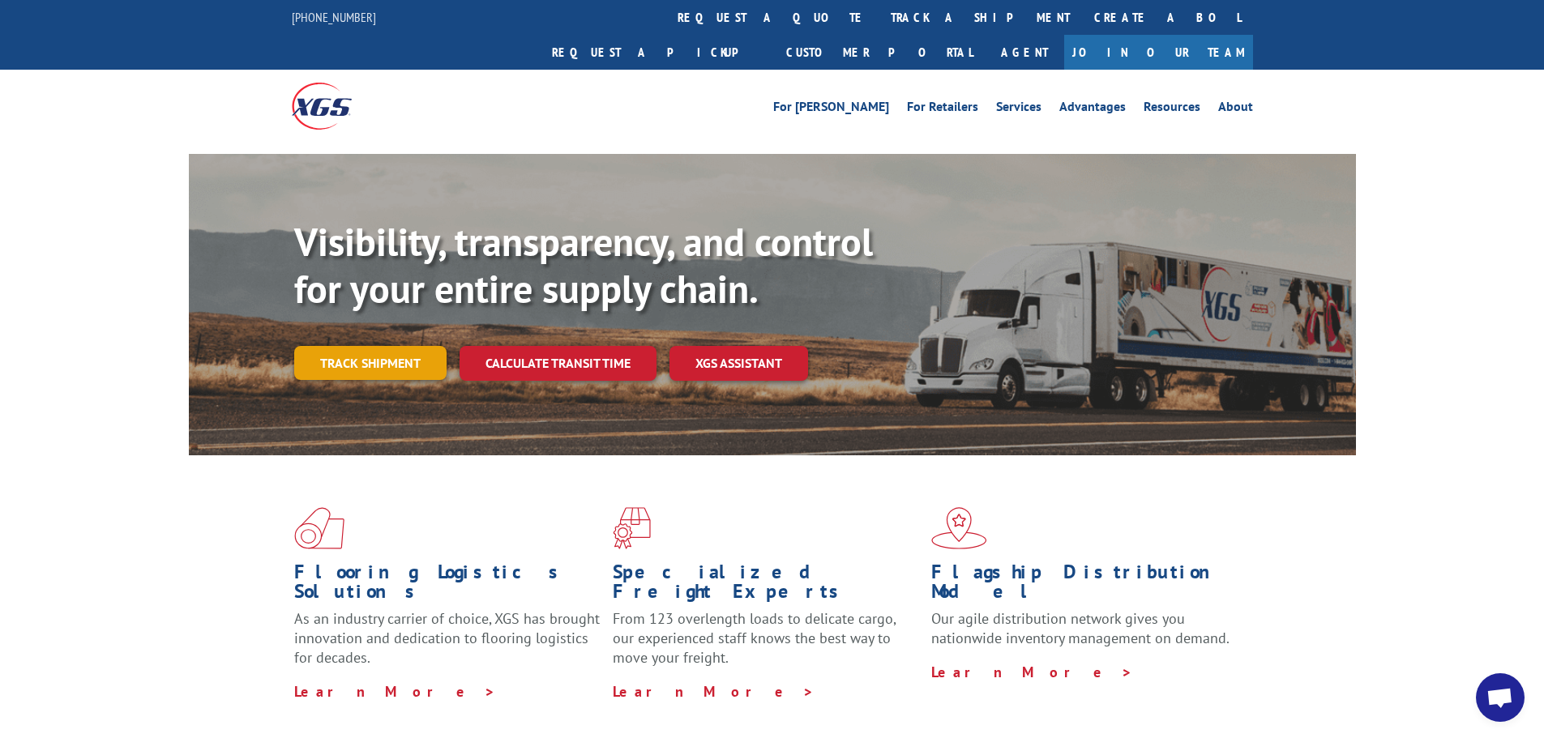
click at [345, 346] on link "Track shipment" at bounding box center [370, 363] width 152 height 34
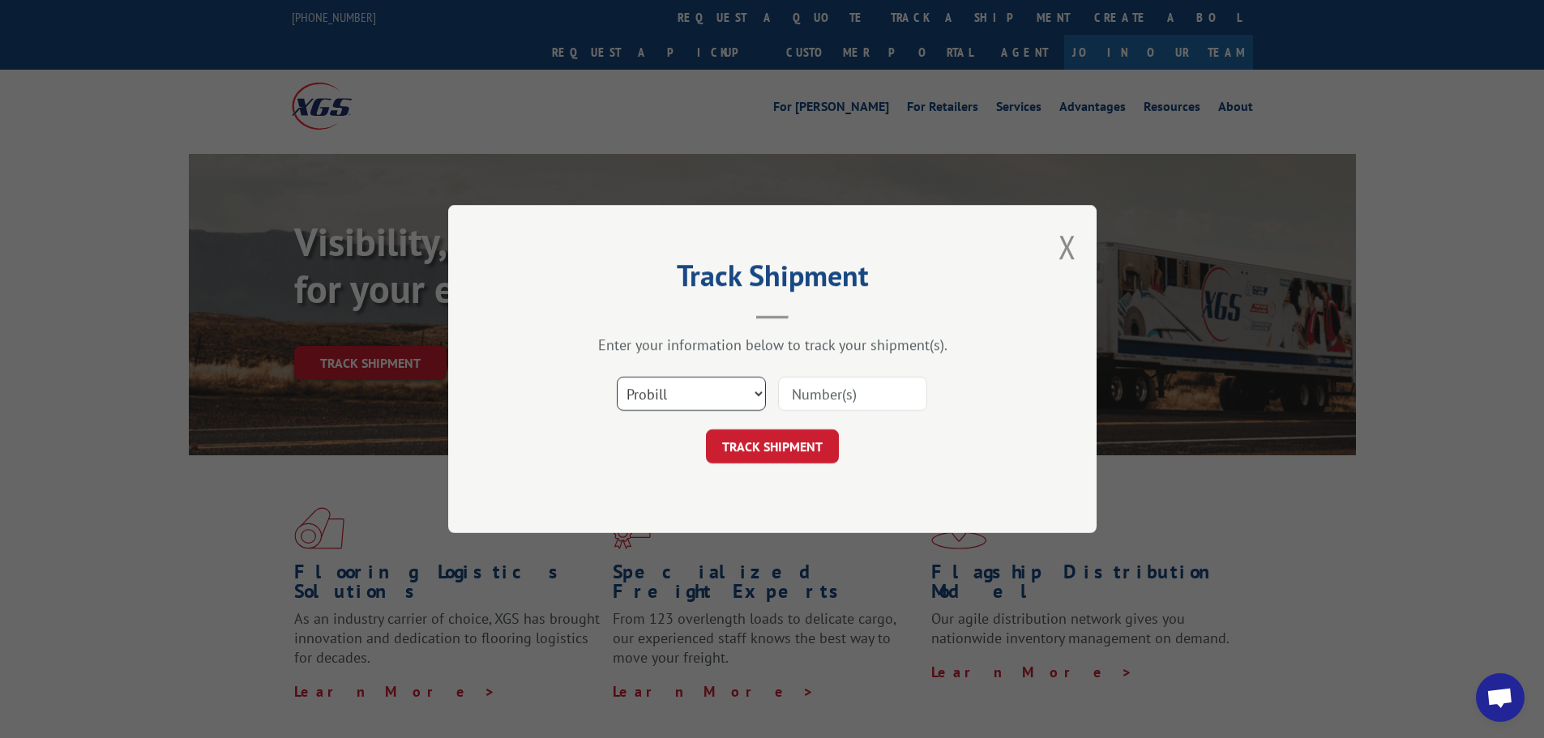
click at [750, 388] on select "Select category... Probill BOL PO" at bounding box center [691, 394] width 149 height 34
select select "po"
click at [617, 377] on select "Select category... Probill BOL PO" at bounding box center [691, 394] width 149 height 34
